Goal: Task Accomplishment & Management: Manage account settings

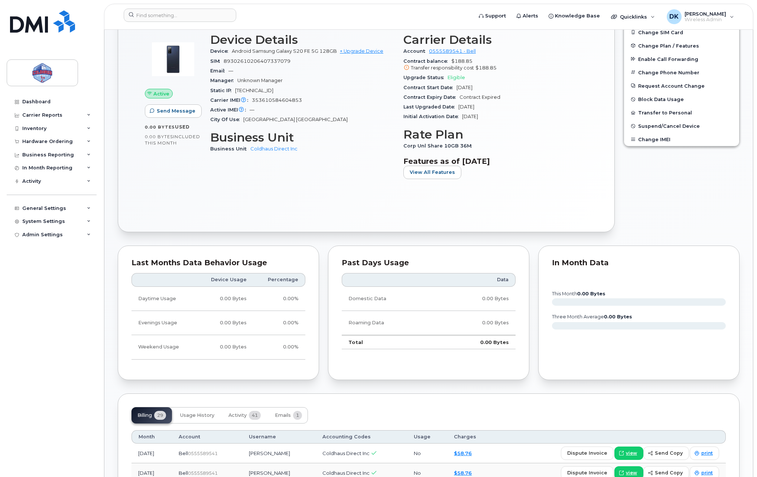
scroll to position [124, 0]
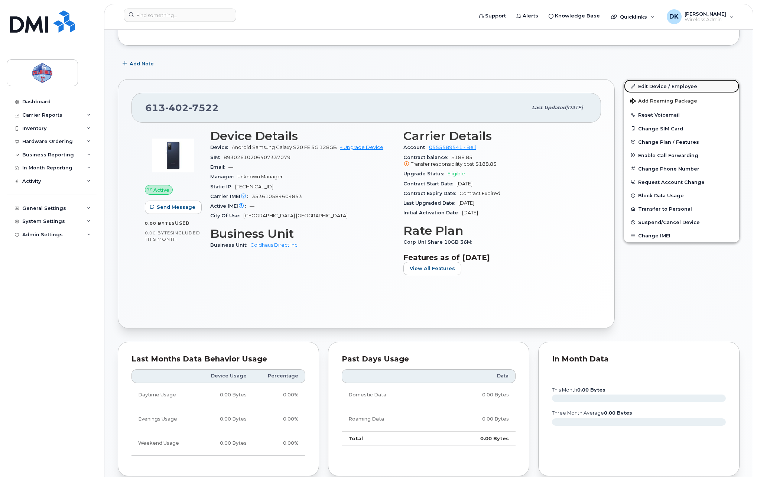
click at [655, 88] on link "Edit Device / Employee" at bounding box center [681, 86] width 115 height 13
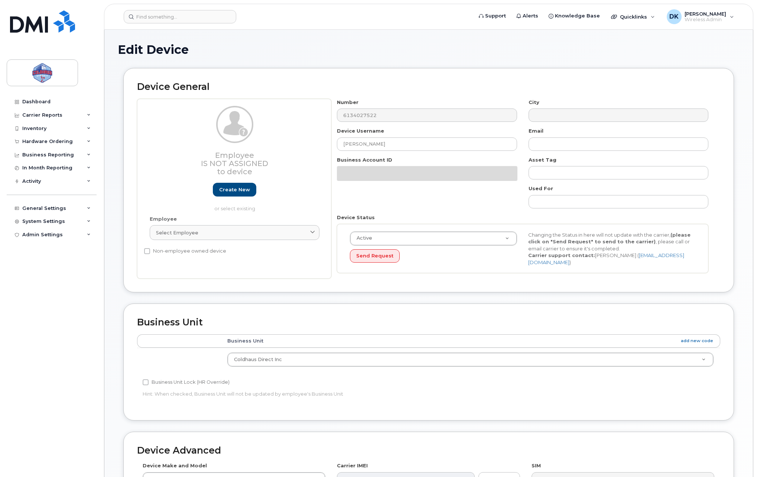
select select "43849"
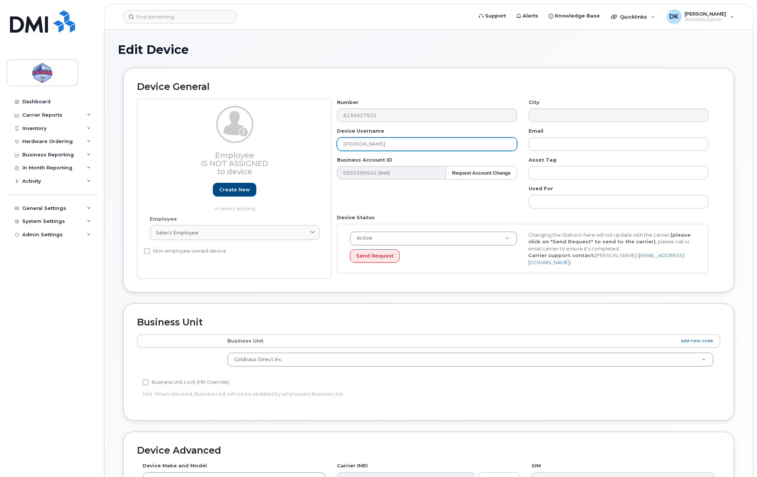
click at [399, 150] on input "[PERSON_NAME]" at bounding box center [427, 143] width 180 height 13
paste input "Thomas Kushner"
type input "Thomas Kushner"
click at [413, 70] on div "Device General Employee Is not assigned to device Create new or select existing…" at bounding box center [428, 180] width 611 height 224
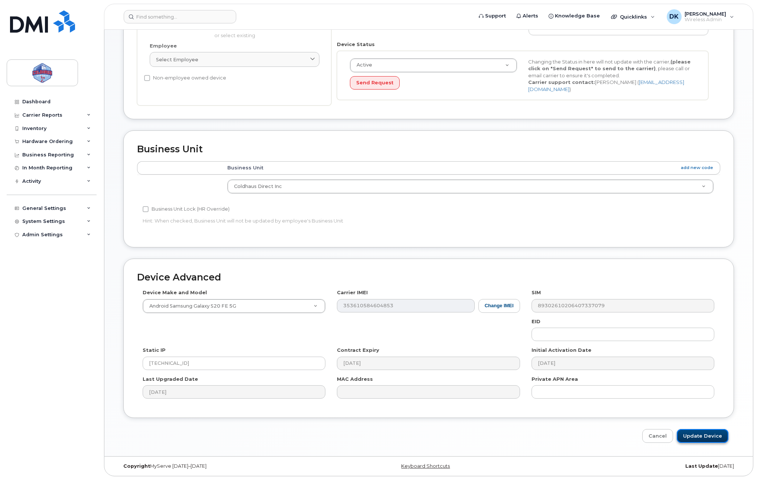
click at [693, 434] on input "Update Device" at bounding box center [703, 436] width 52 height 14
type input "Saving..."
